Goal: Navigation & Orientation: Go to known website

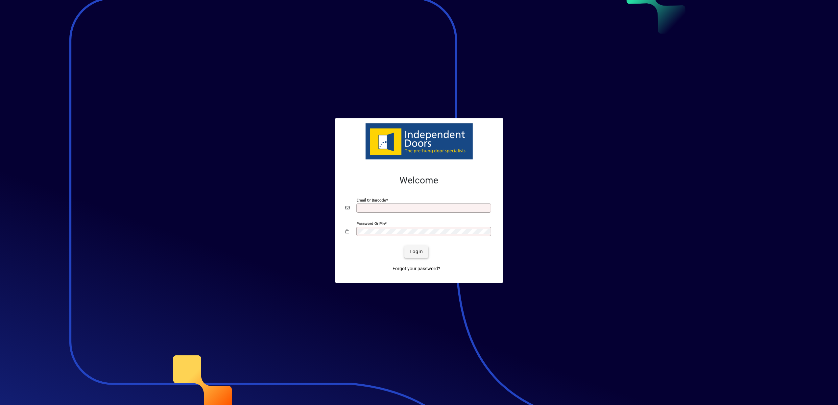
type input "**********"
click at [420, 250] on span "Login" at bounding box center [416, 251] width 13 height 7
